Goal: Task Accomplishment & Management: Use online tool/utility

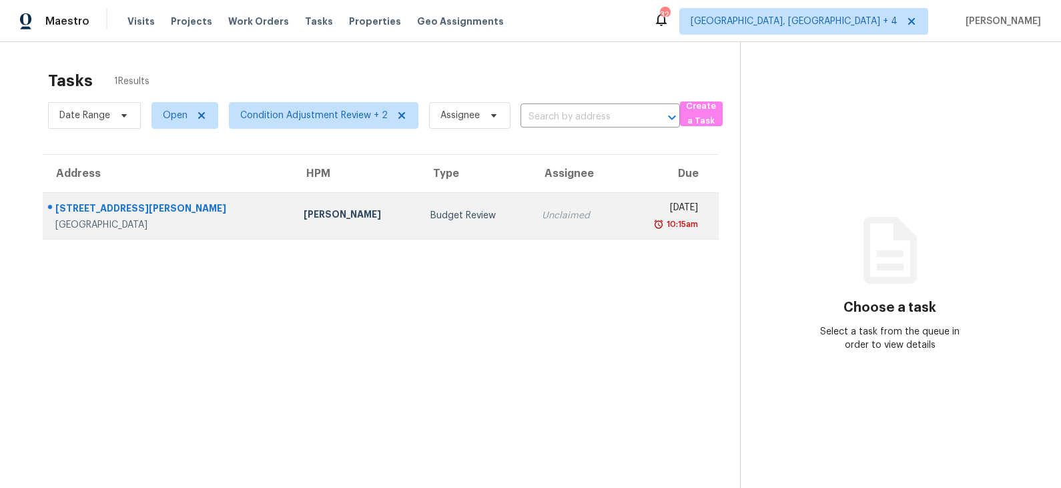
click at [430, 221] on div "Budget Review" at bounding box center [475, 215] width 90 height 13
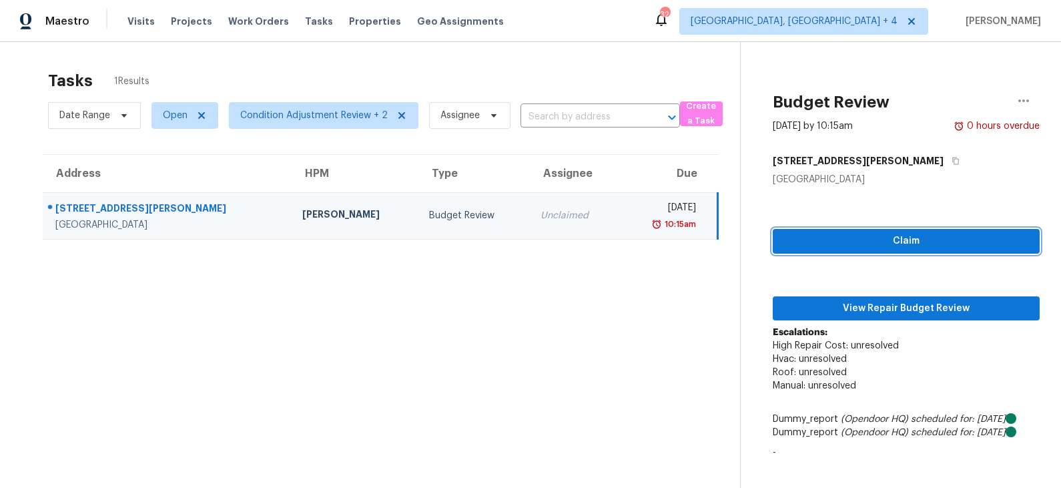
click at [877, 243] on span "Claim" at bounding box center [905, 241] width 245 height 17
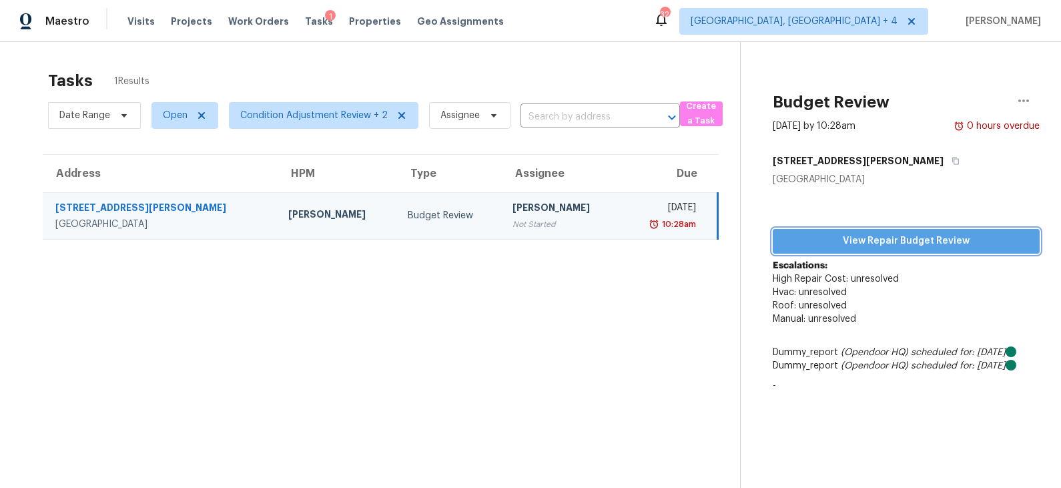
click at [872, 237] on span "View Repair Budget Review" at bounding box center [905, 241] width 245 height 17
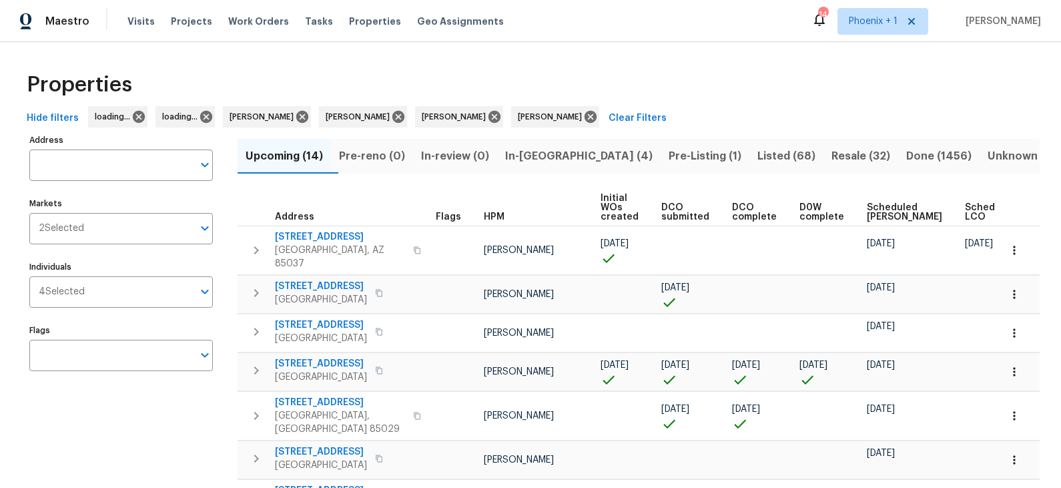
click at [546, 154] on span "In-reno (4)" at bounding box center [578, 156] width 147 height 19
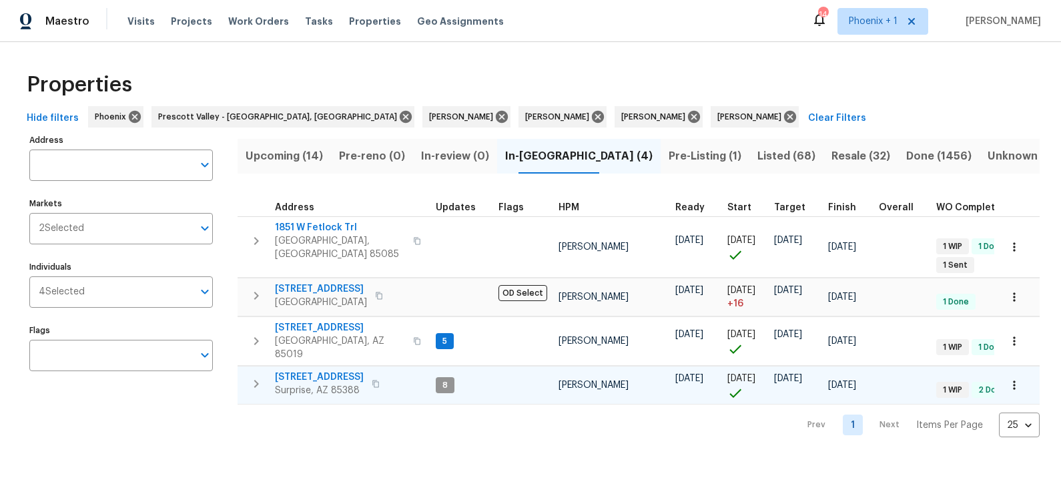
click at [323, 370] on span "17517 W Ventura St" at bounding box center [319, 376] width 89 height 13
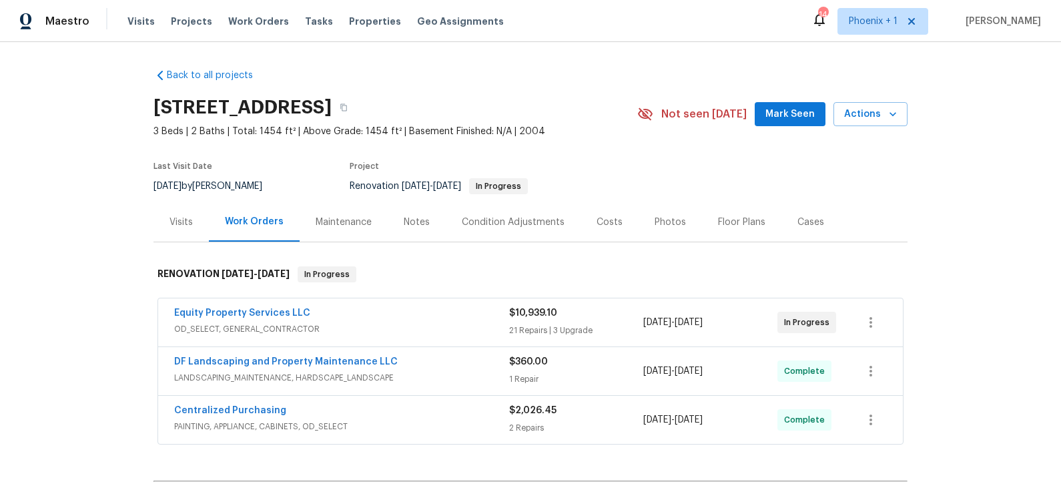
click at [424, 315] on div "Equity Property Services LLC" at bounding box center [341, 314] width 335 height 16
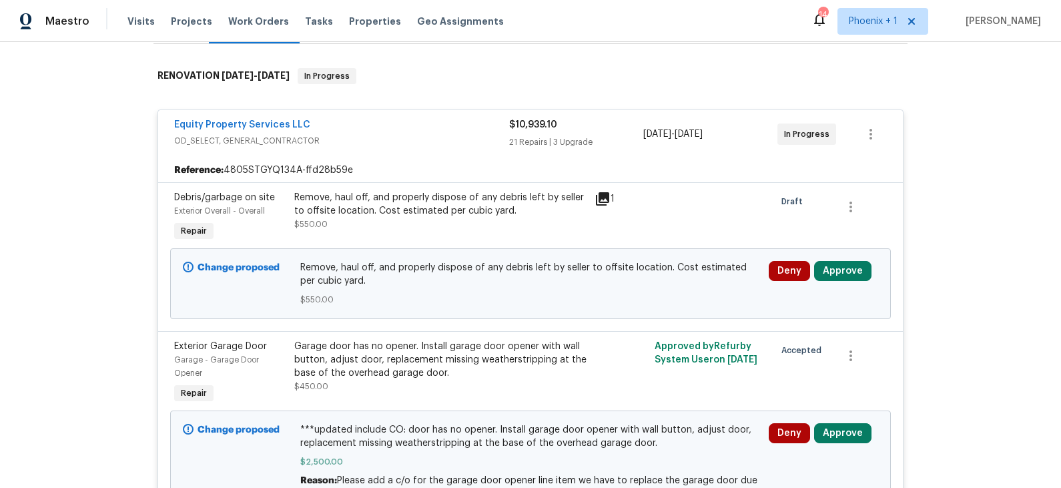
scroll to position [203, 0]
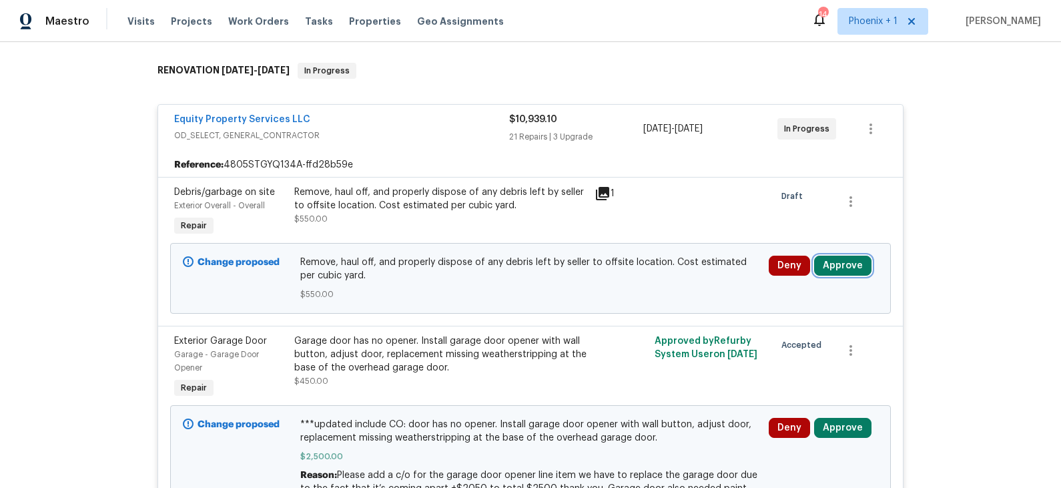
click at [843, 270] on button "Approve" at bounding box center [842, 265] width 57 height 20
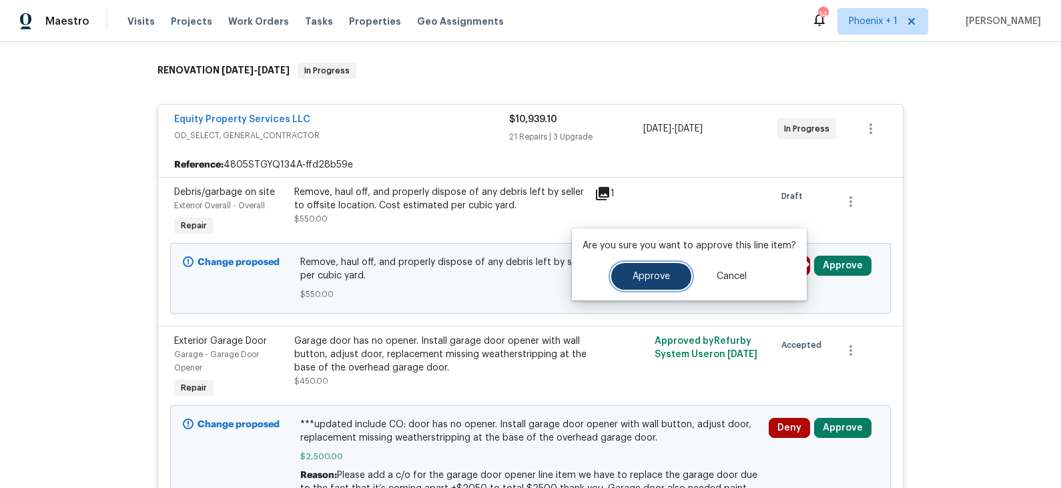
click at [670, 272] on button "Approve" at bounding box center [651, 276] width 80 height 27
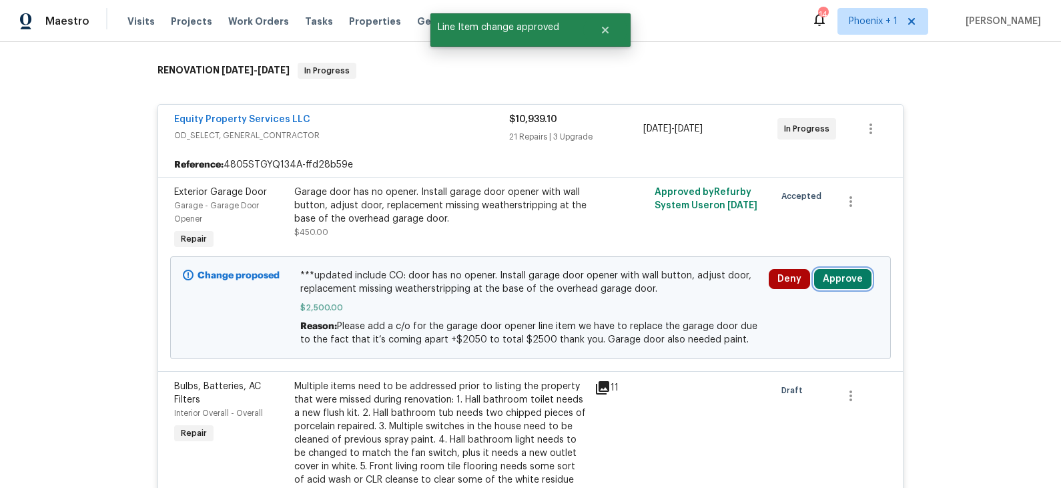
click at [834, 277] on button "Approve" at bounding box center [842, 279] width 57 height 20
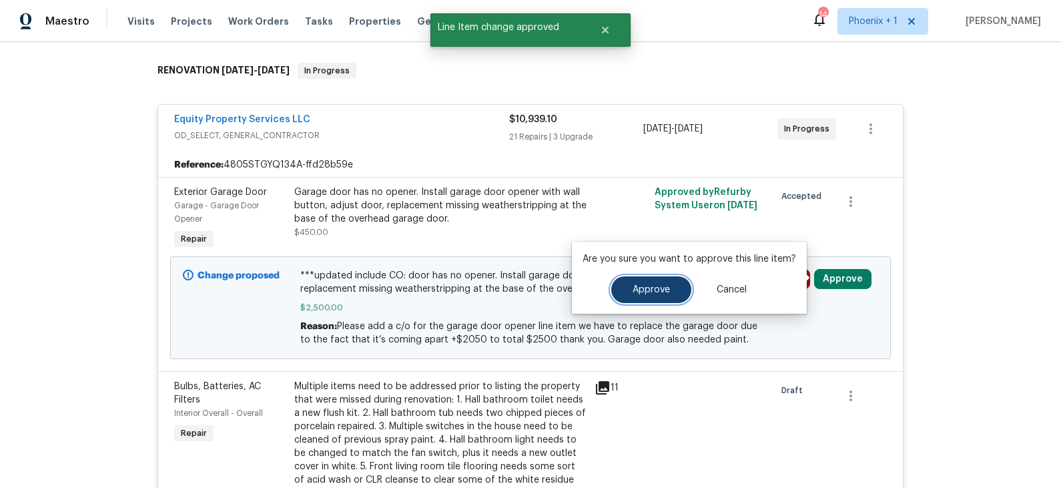
click at [664, 285] on span "Approve" at bounding box center [650, 290] width 37 height 10
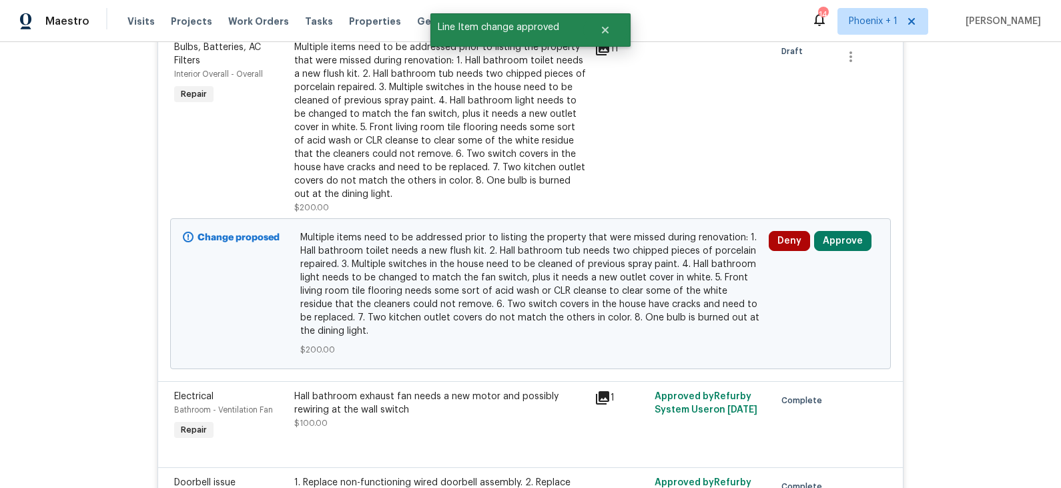
scroll to position [547, 0]
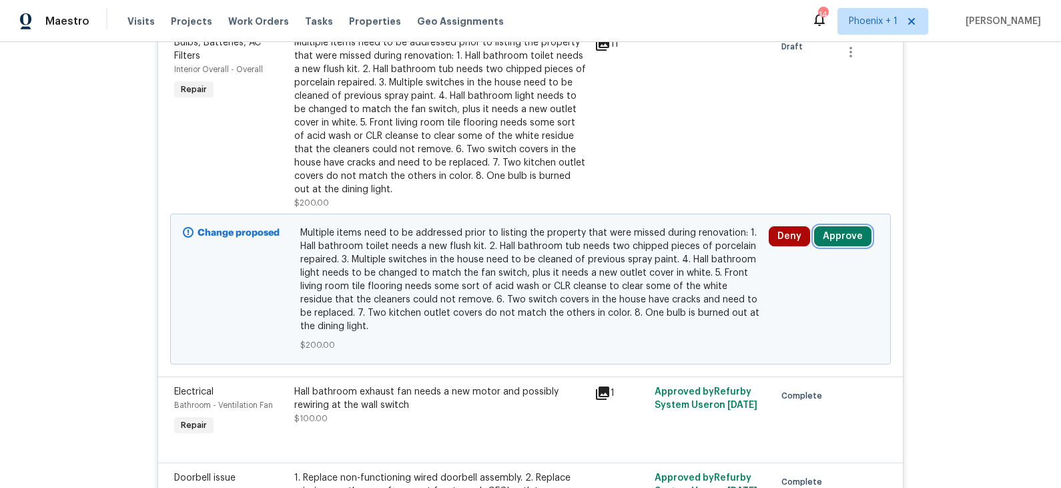
click at [828, 237] on button "Approve" at bounding box center [842, 236] width 57 height 20
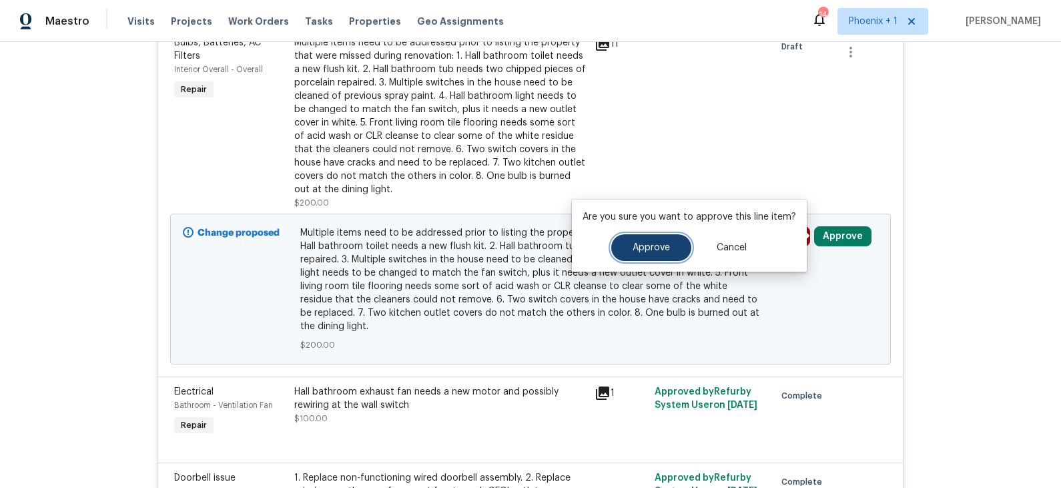
click at [670, 247] on button "Approve" at bounding box center [651, 247] width 80 height 27
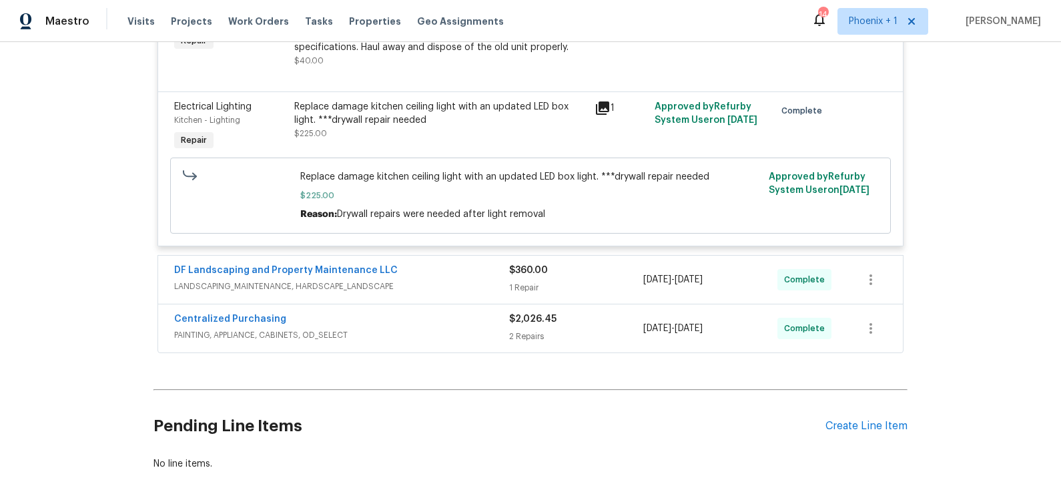
scroll to position [3763, 0]
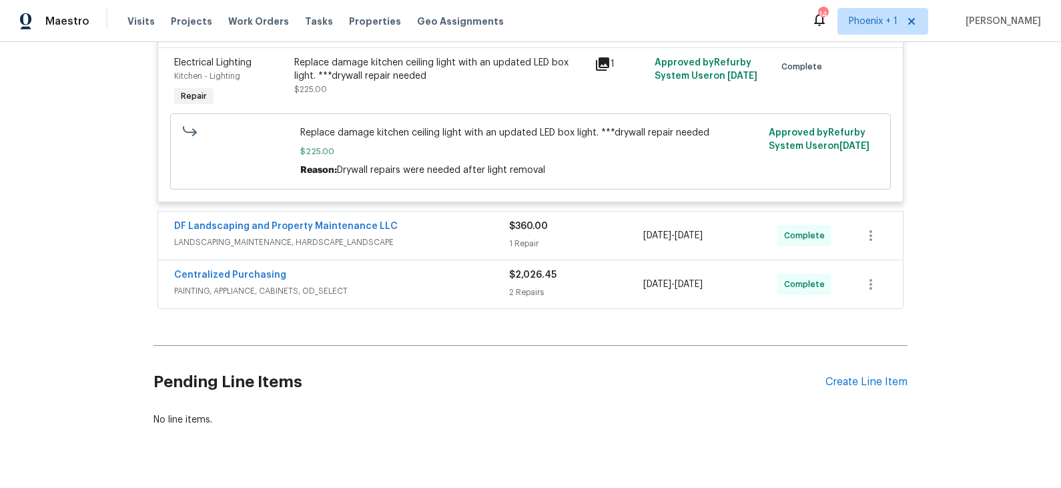
click at [450, 235] on span "LANDSCAPING_MAINTENANCE, HARDSCAPE_LANDSCAPE" at bounding box center [341, 241] width 335 height 13
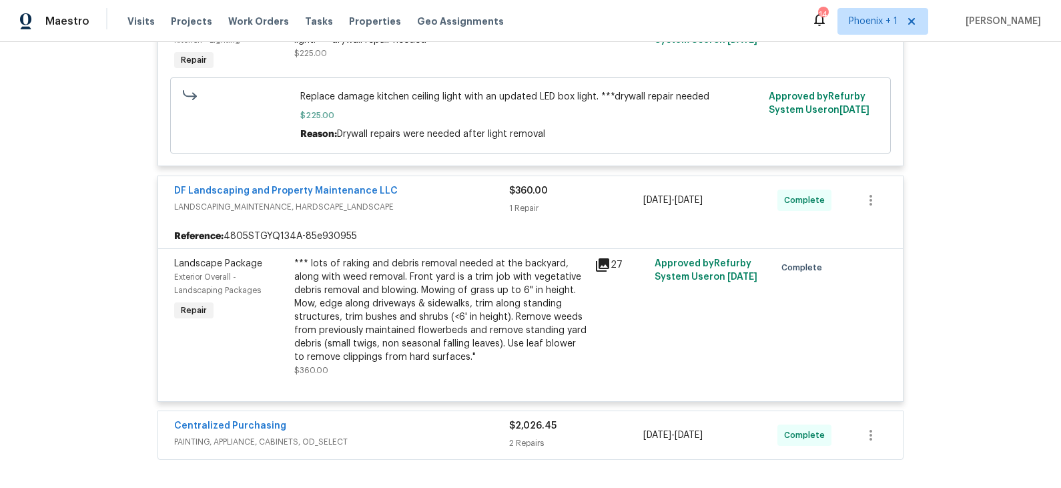
scroll to position [3950, 0]
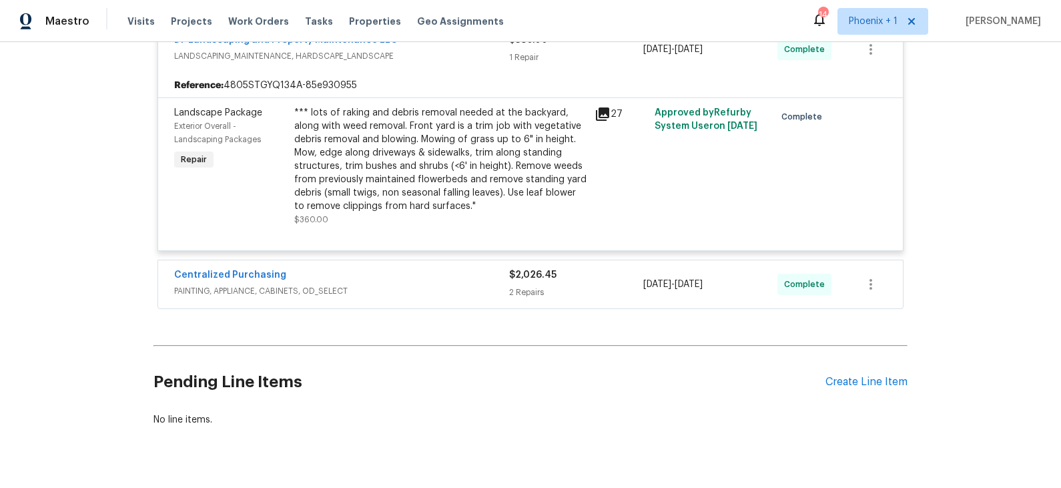
click at [429, 284] on span "PAINTING, APPLIANCE, CABINETS, OD_SELECT" at bounding box center [341, 290] width 335 height 13
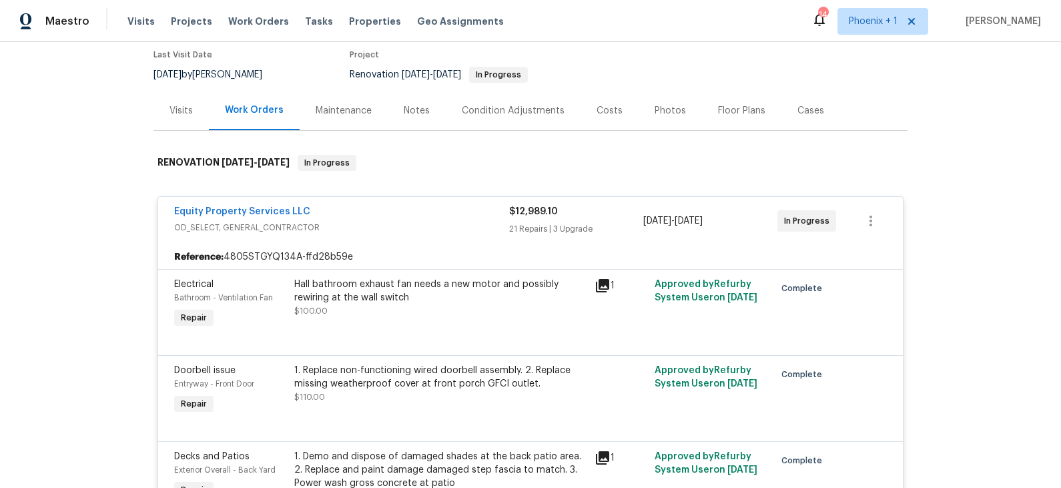
scroll to position [0, 0]
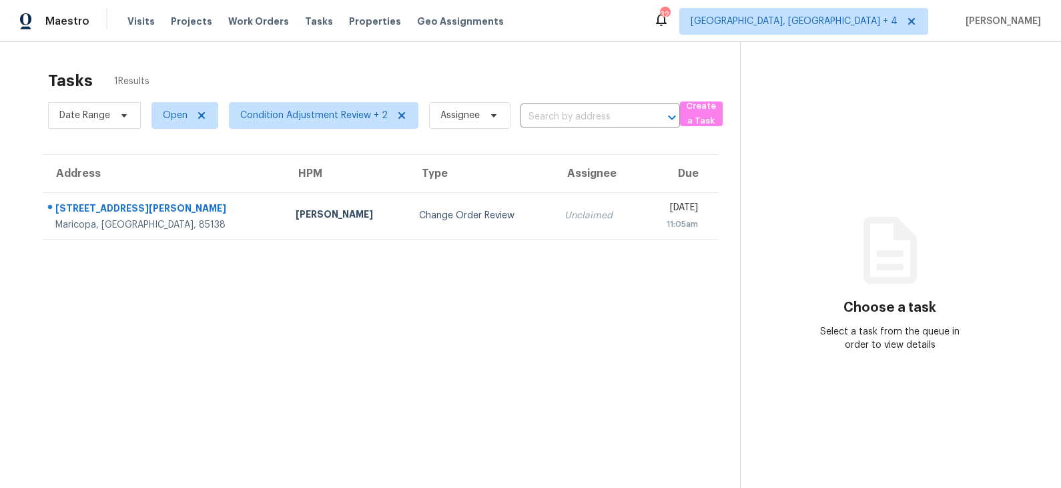
click at [419, 221] on div "Change Order Review" at bounding box center [481, 215] width 124 height 13
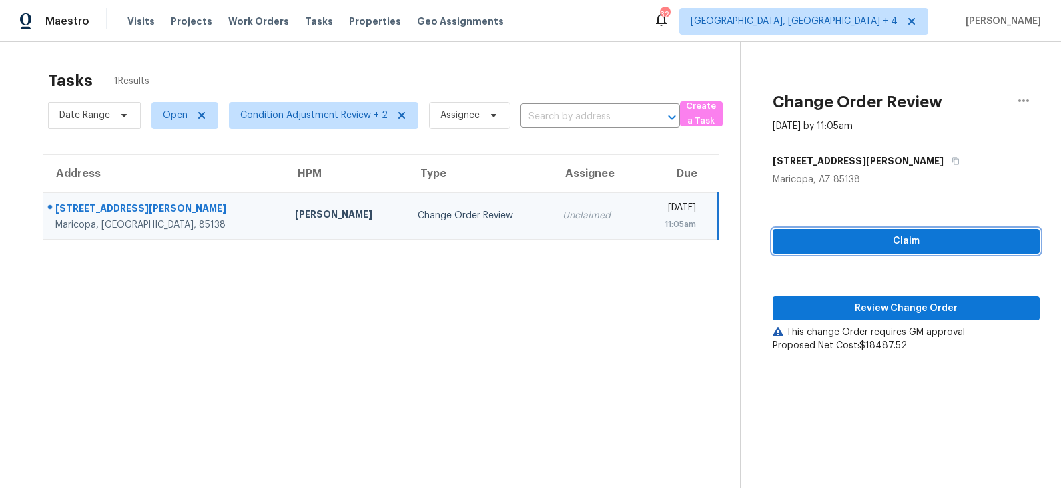
click at [879, 239] on span "Claim" at bounding box center [905, 241] width 245 height 17
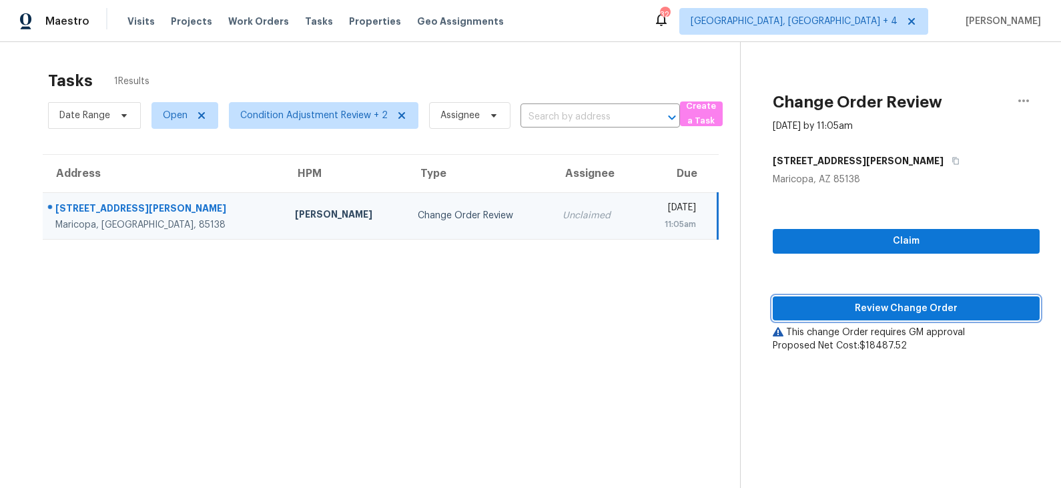
click at [858, 304] on span "Review Change Order" at bounding box center [905, 308] width 245 height 17
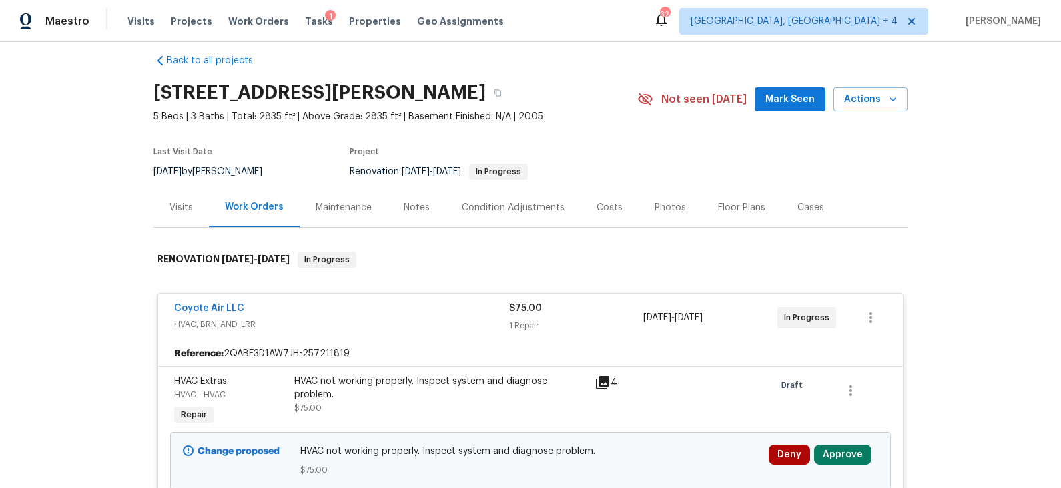
scroll to position [165, 0]
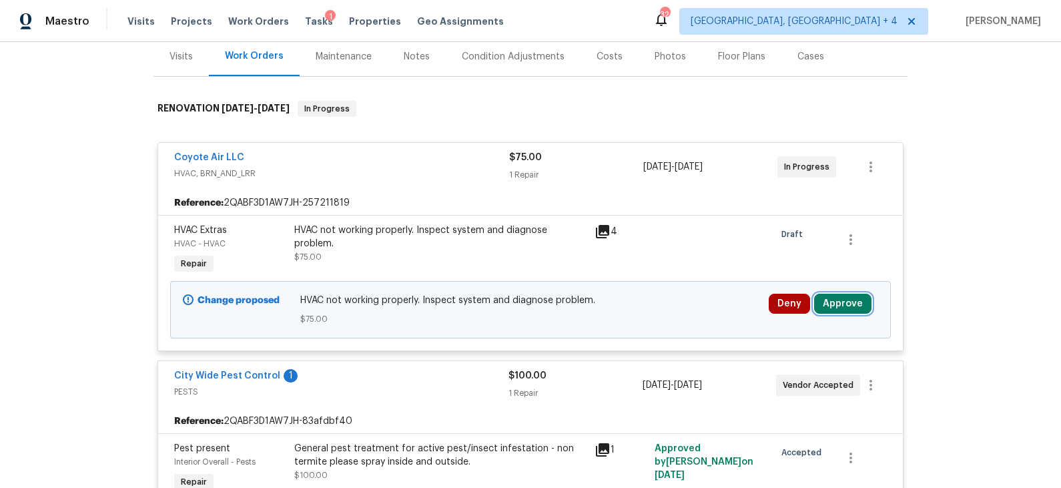
click at [844, 300] on button "Approve" at bounding box center [842, 304] width 57 height 20
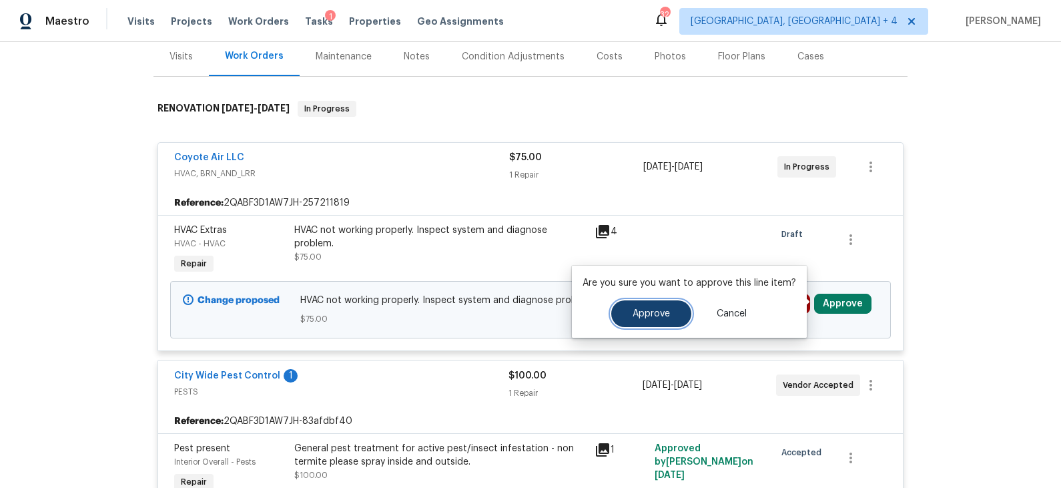
click at [651, 316] on span "Approve" at bounding box center [650, 314] width 37 height 10
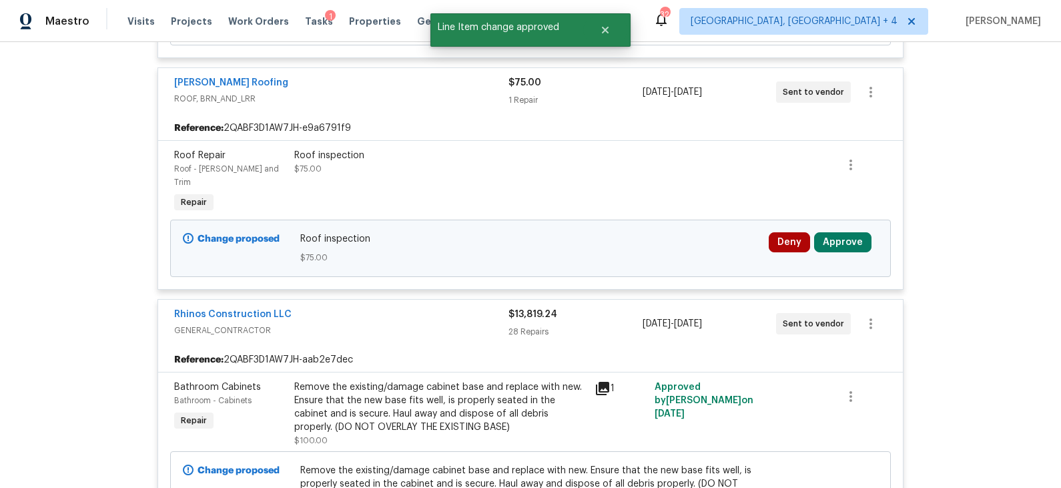
scroll to position [686, 0]
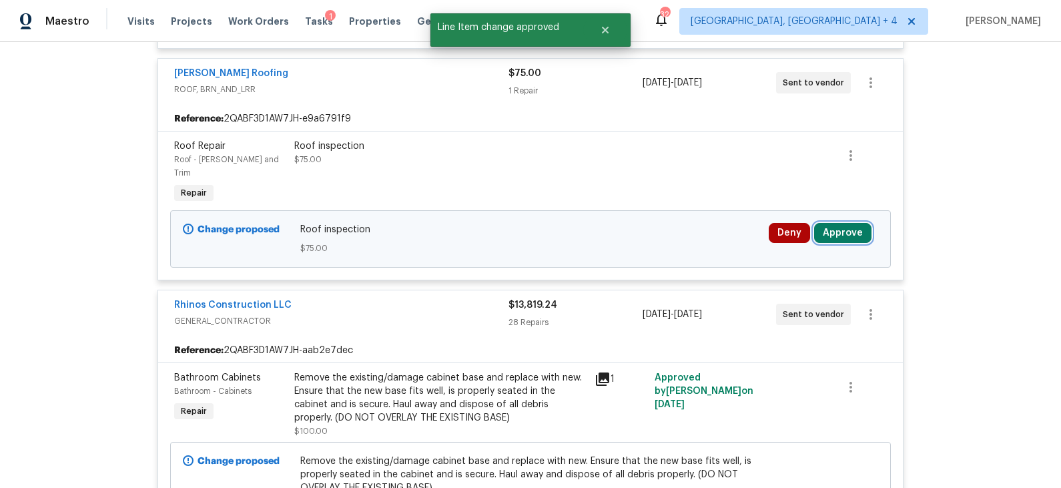
click at [829, 223] on button "Approve" at bounding box center [842, 233] width 57 height 20
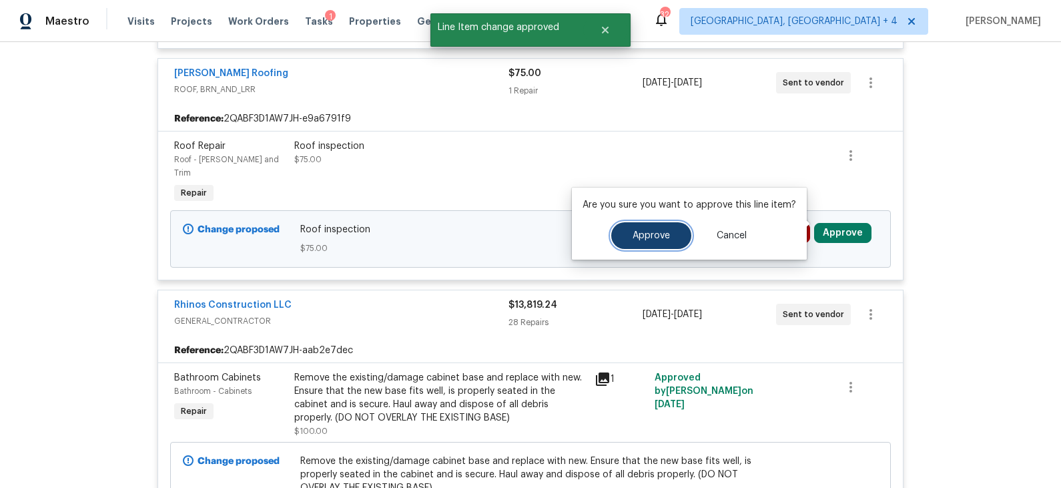
click at [660, 235] on span "Approve" at bounding box center [650, 236] width 37 height 10
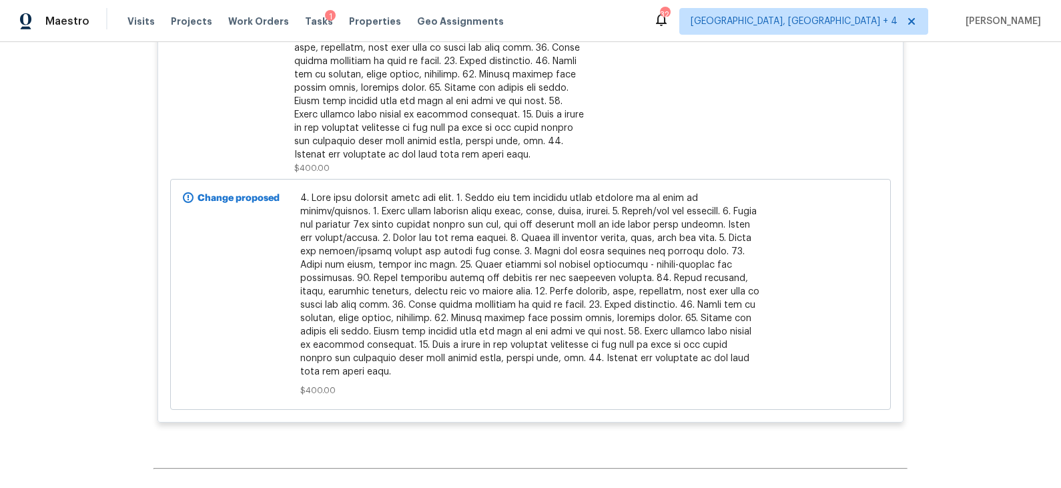
scroll to position [7758, 0]
